Goal: Information Seeking & Learning: Find specific fact

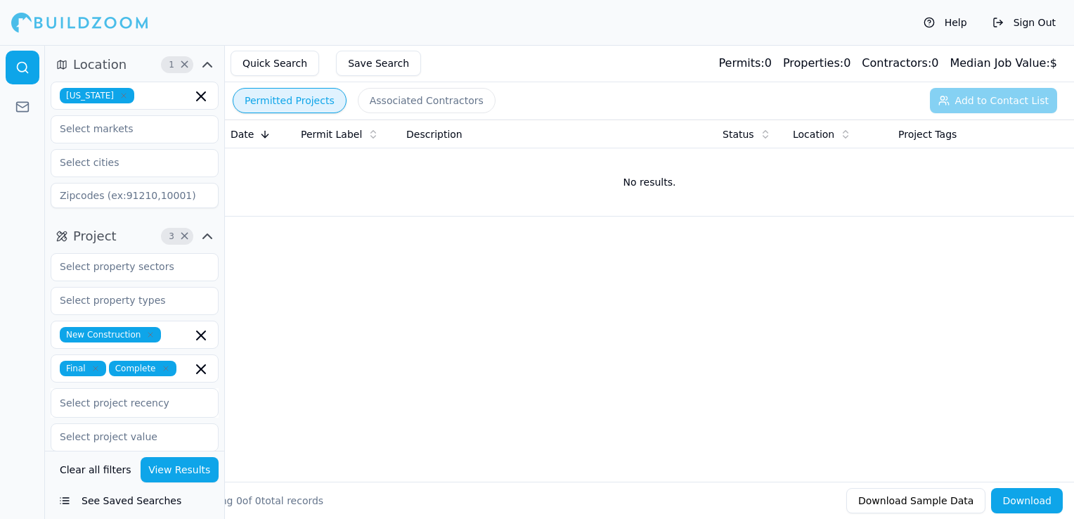
click at [122, 94] on icon "button" at bounding box center [124, 95] width 4 height 4
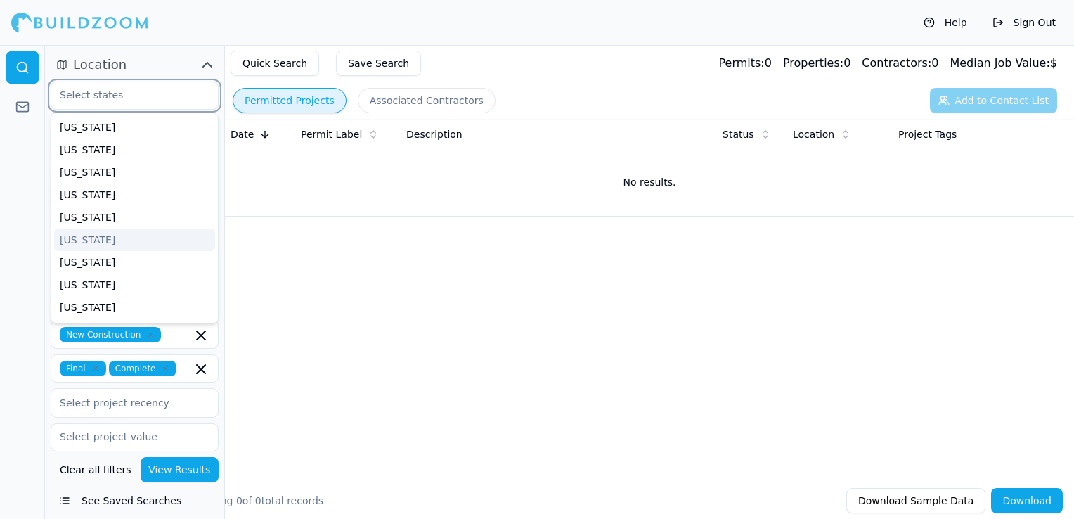
scroll to position [70, 0]
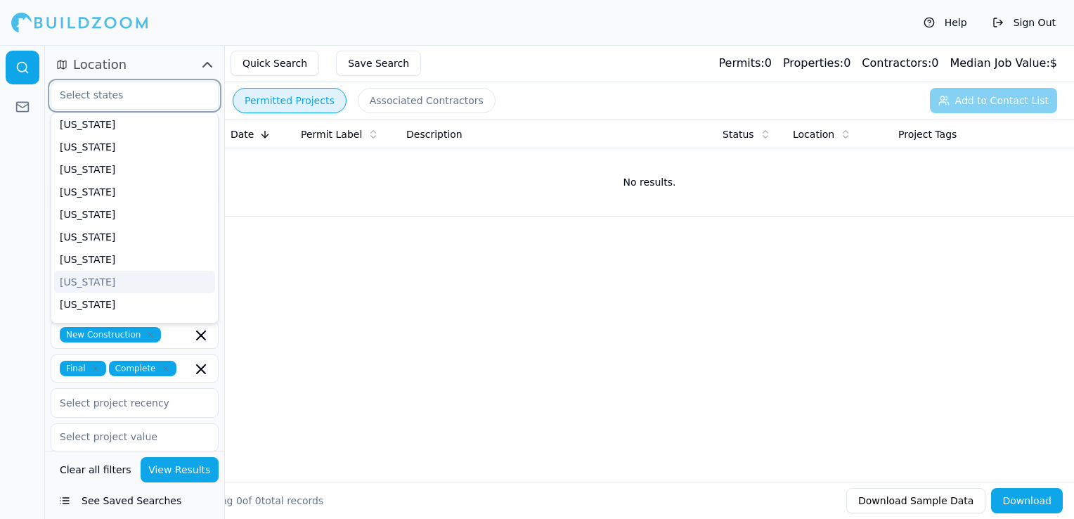
click at [98, 280] on div "[US_STATE]" at bounding box center [134, 282] width 161 height 22
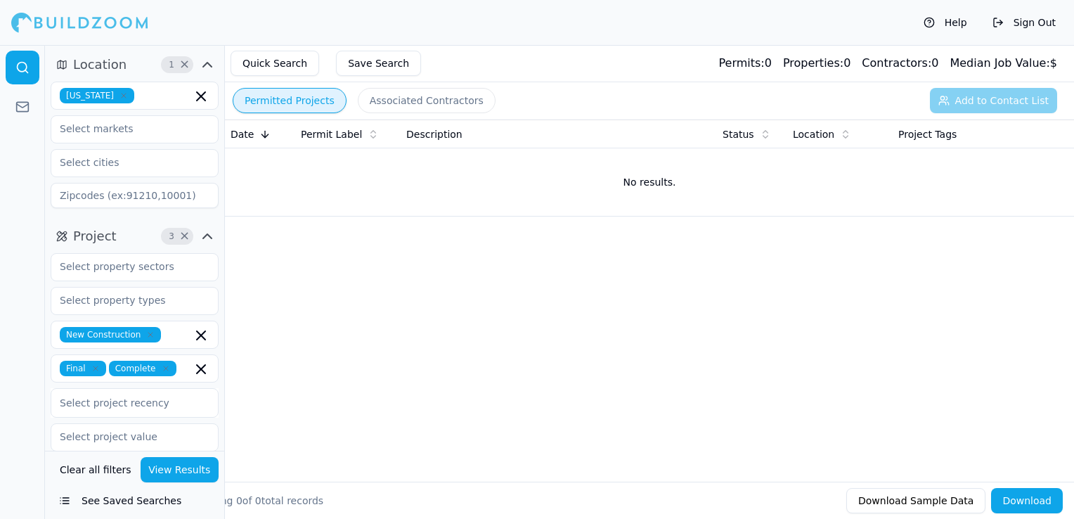
click at [405, 27] on div "Help Sign Out" at bounding box center [537, 22] width 1074 height 45
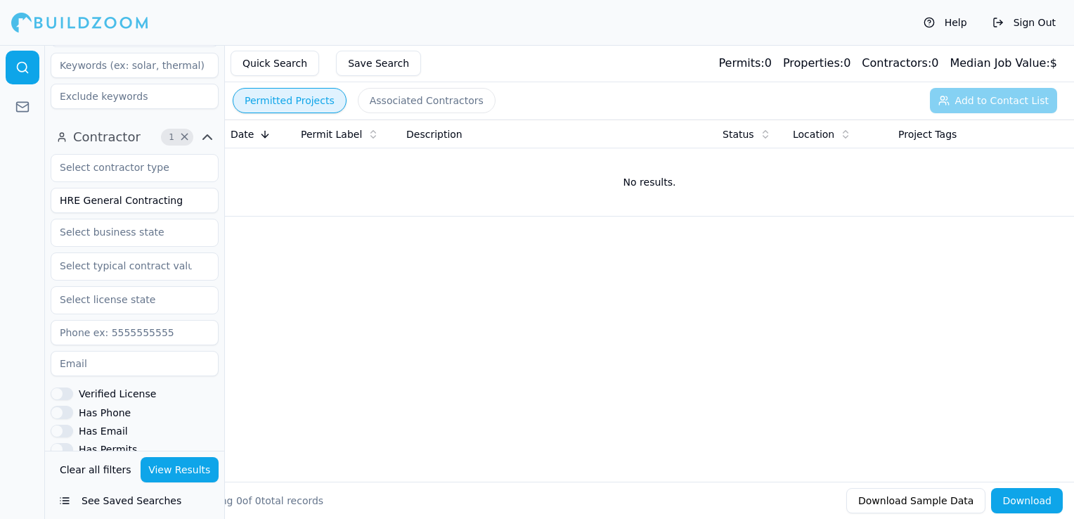
scroll to position [422, 0]
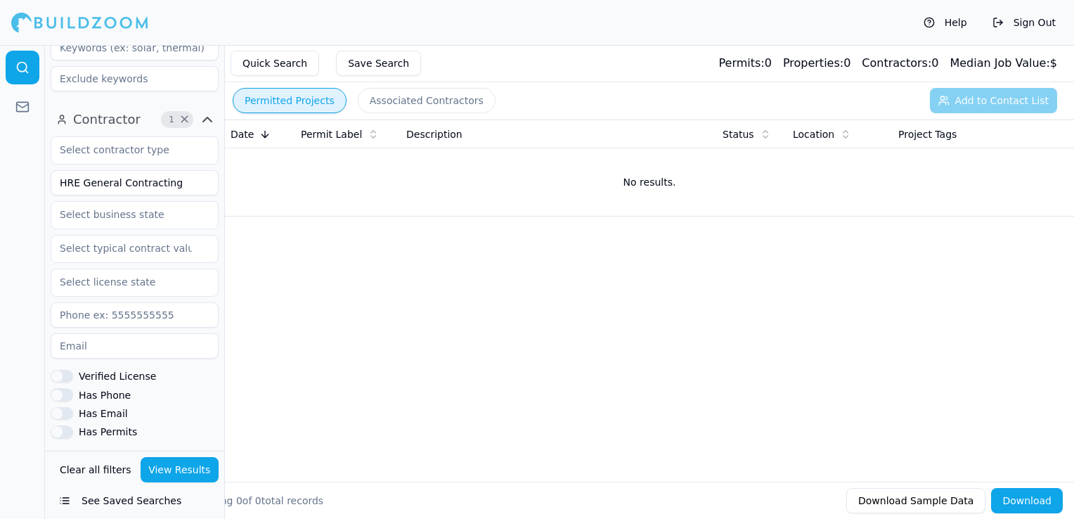
click at [126, 182] on input "HRE General Contracting" at bounding box center [135, 182] width 168 height 25
type input "J5"
click at [191, 471] on button "View Results" at bounding box center [180, 469] width 79 height 25
